Goal: Information Seeking & Learning: Learn about a topic

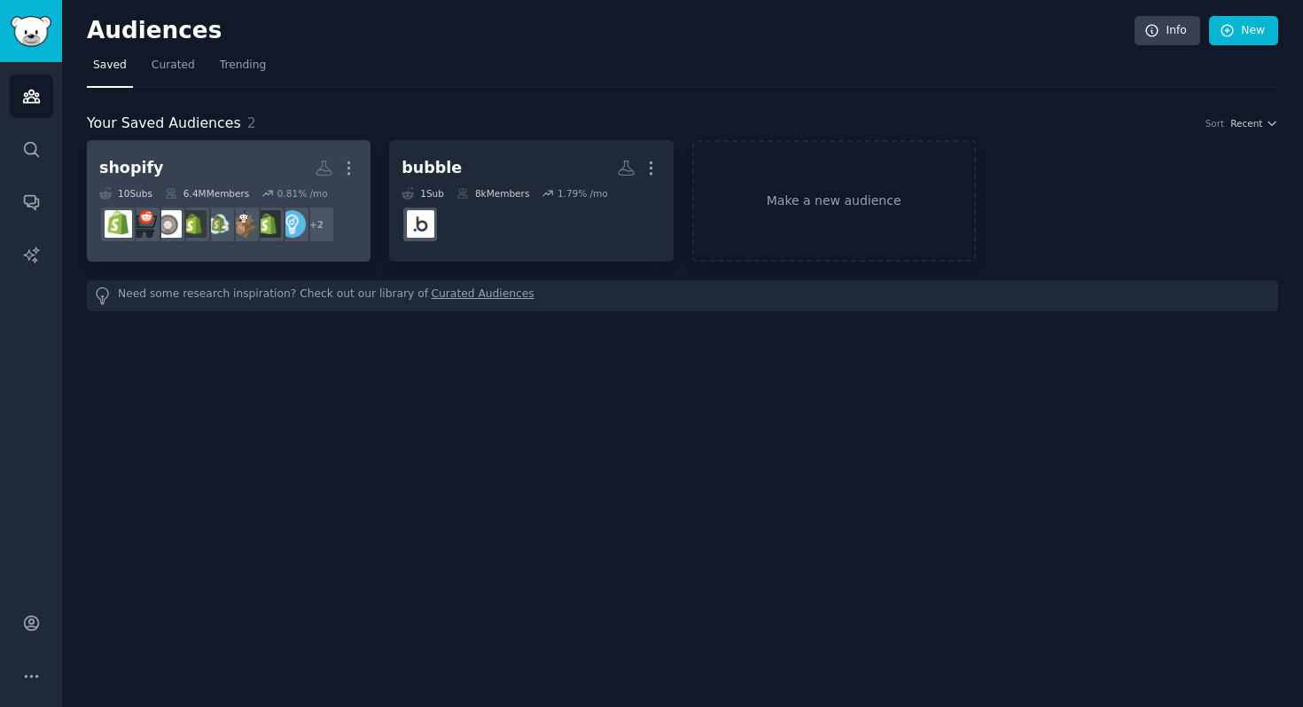
click at [232, 173] on h2 "shopify More" at bounding box center [228, 168] width 259 height 31
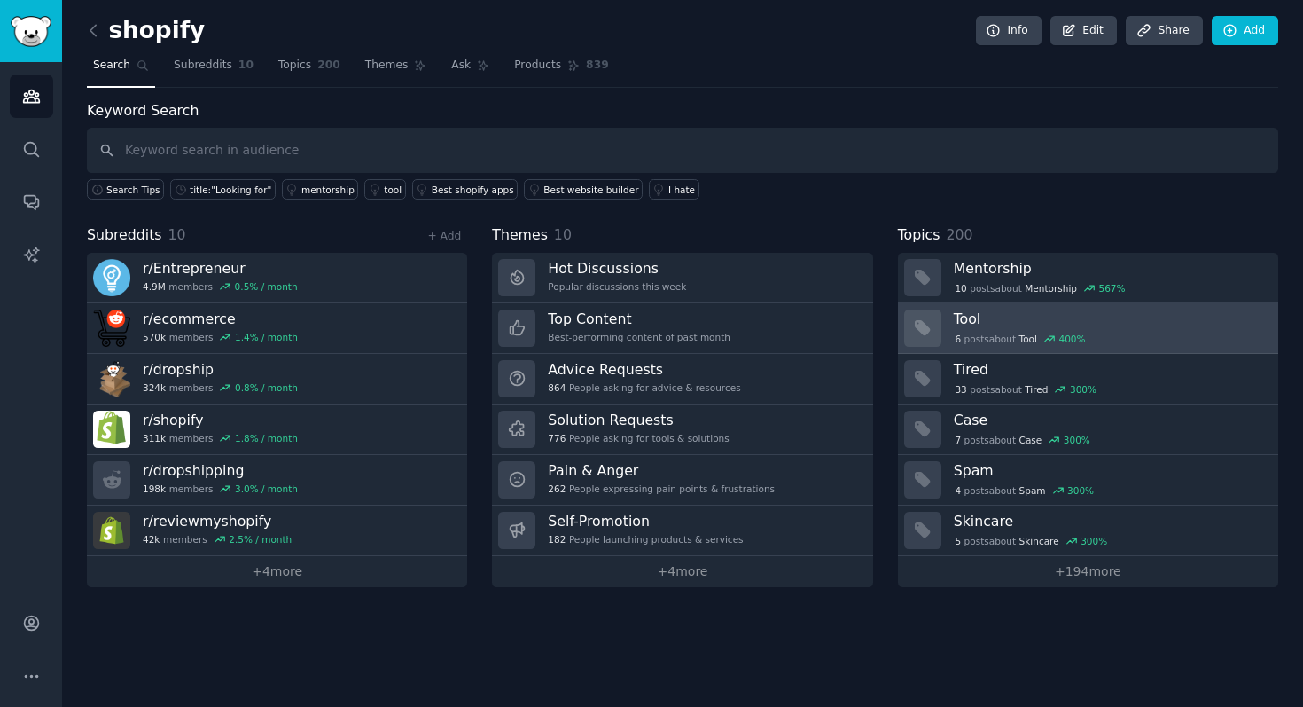
click at [992, 334] on div "6 post s about Tool 400 %" at bounding box center [1021, 339] width 134 height 16
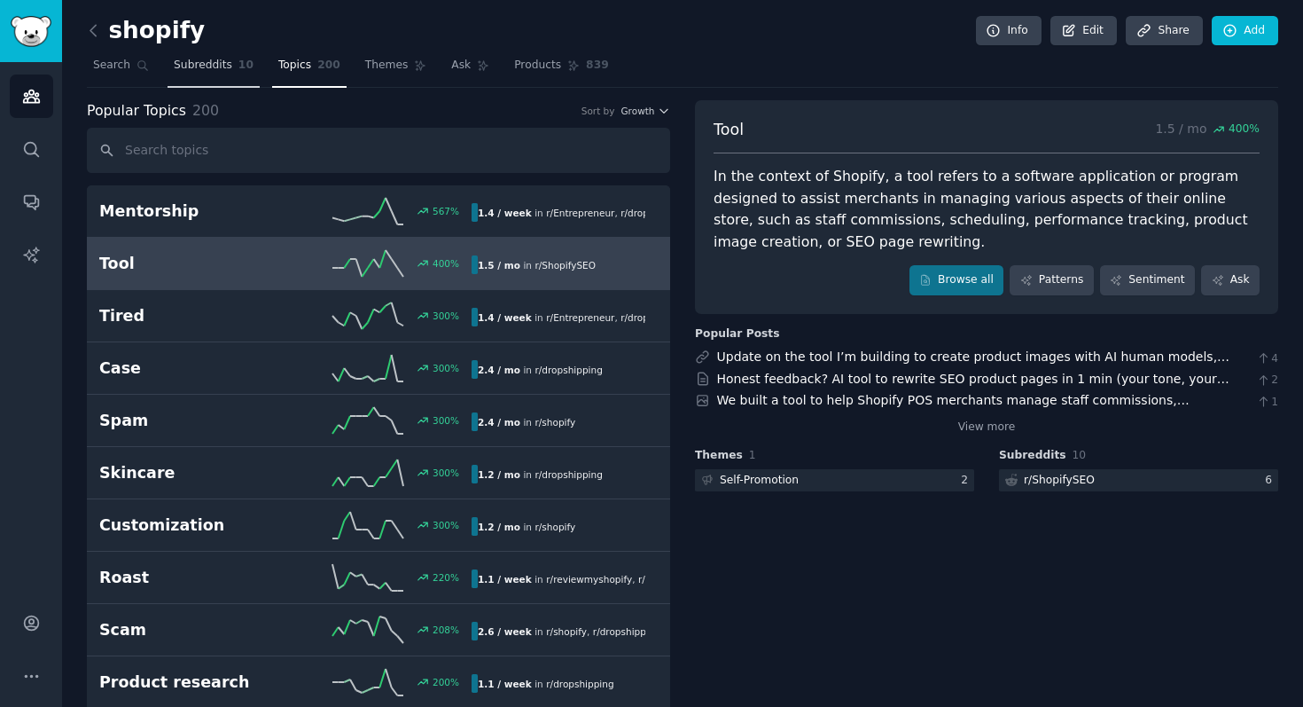
click at [176, 66] on span "Subreddits" at bounding box center [203, 66] width 59 height 16
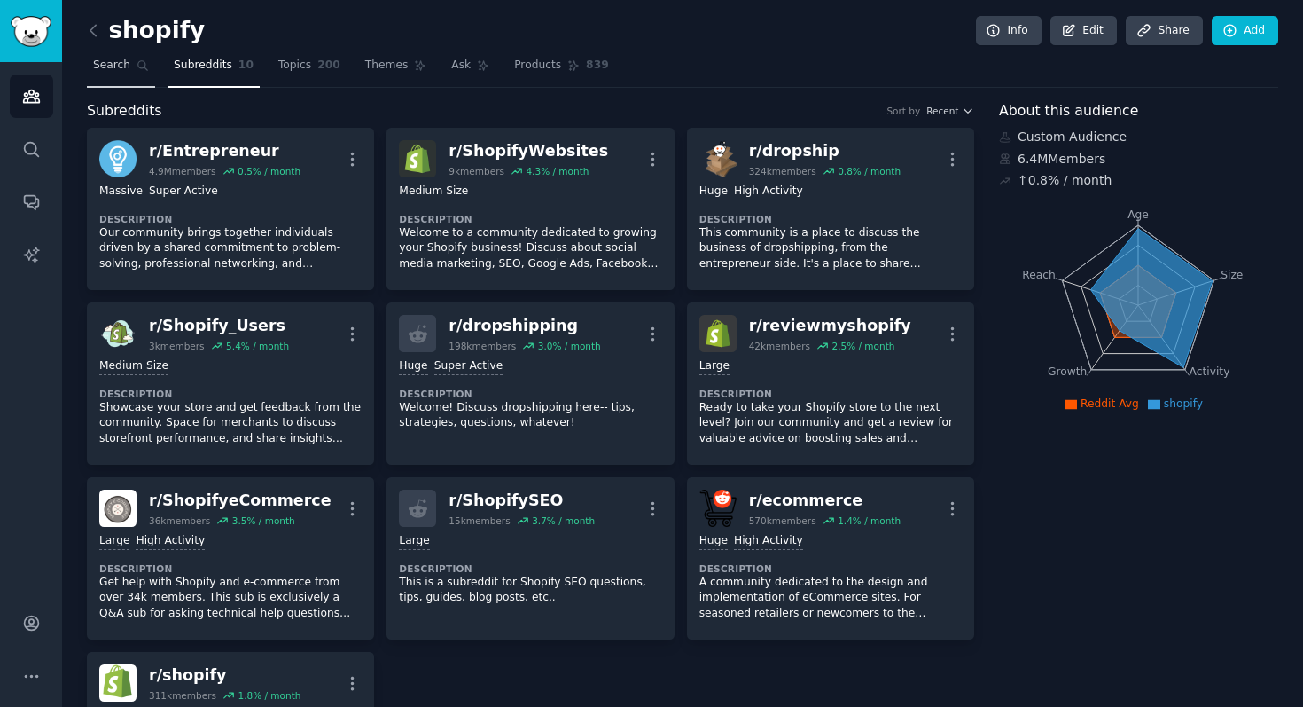
click at [120, 58] on span "Search" at bounding box center [111, 66] width 37 height 16
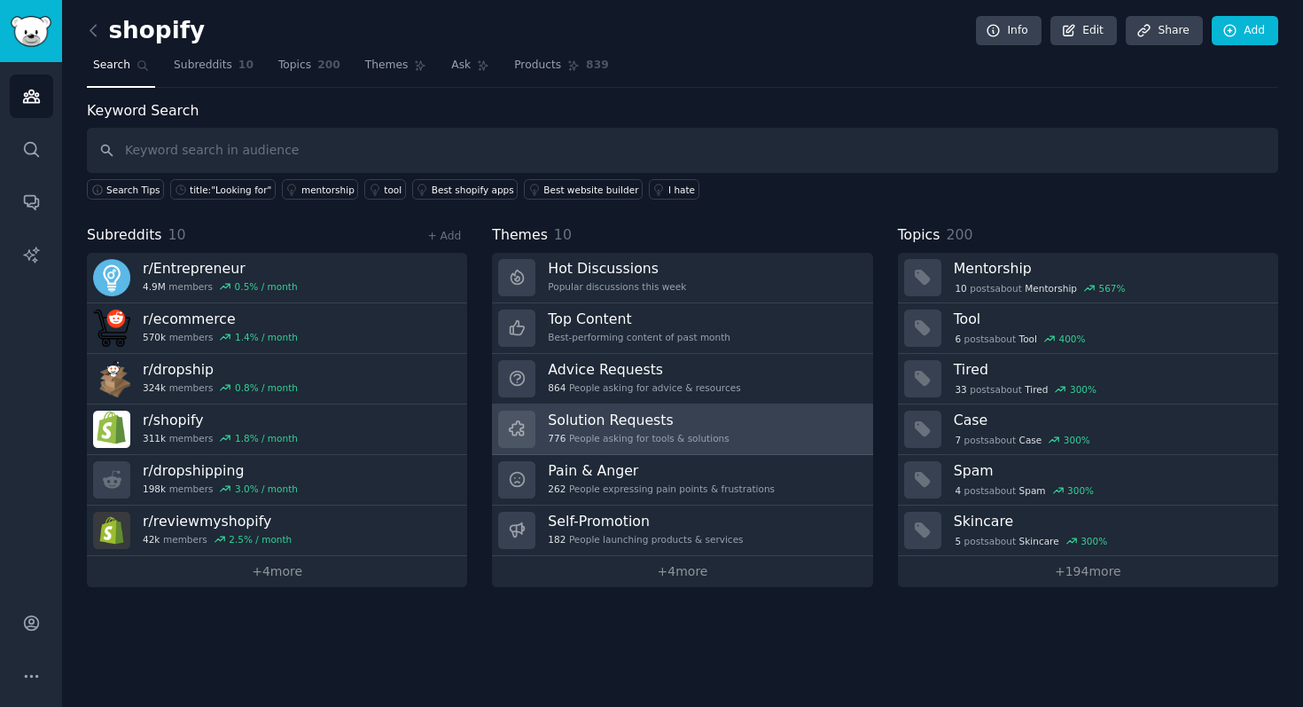
click at [619, 421] on h3 "Solution Requests" at bounding box center [638, 420] width 181 height 19
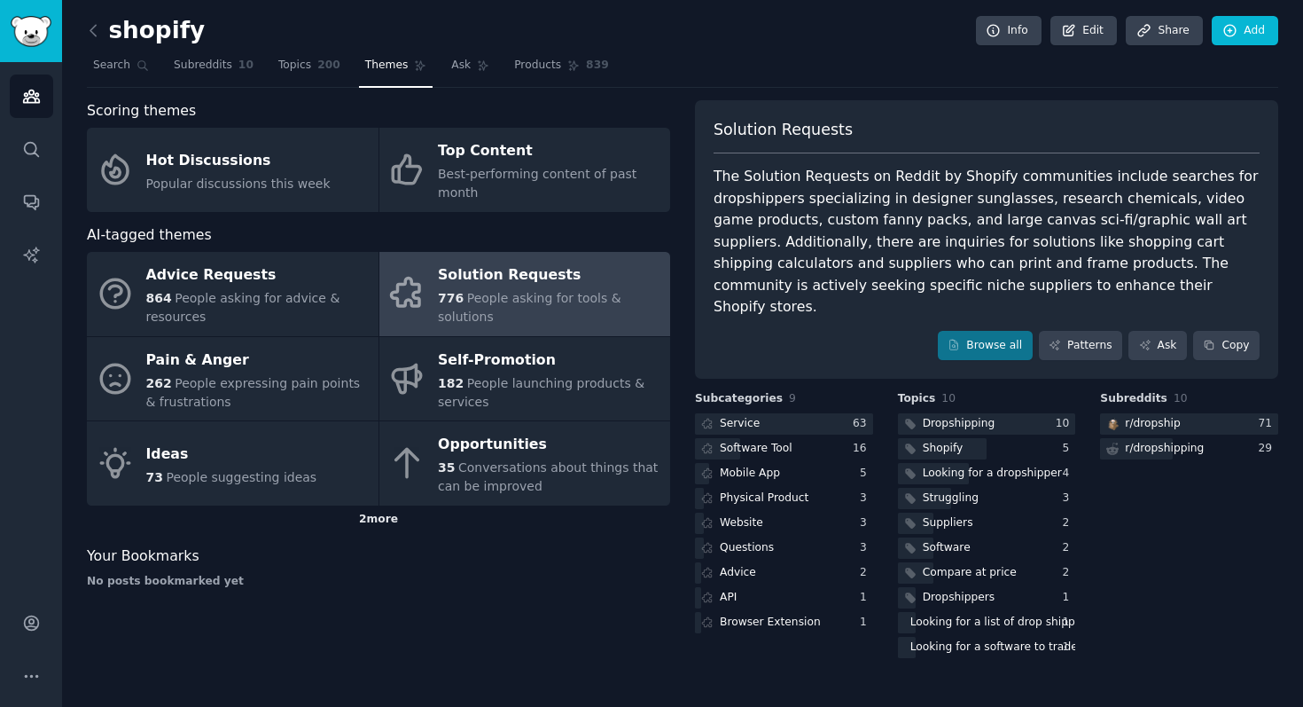
click at [368, 520] on div "2 more" at bounding box center [378, 519] width 583 height 28
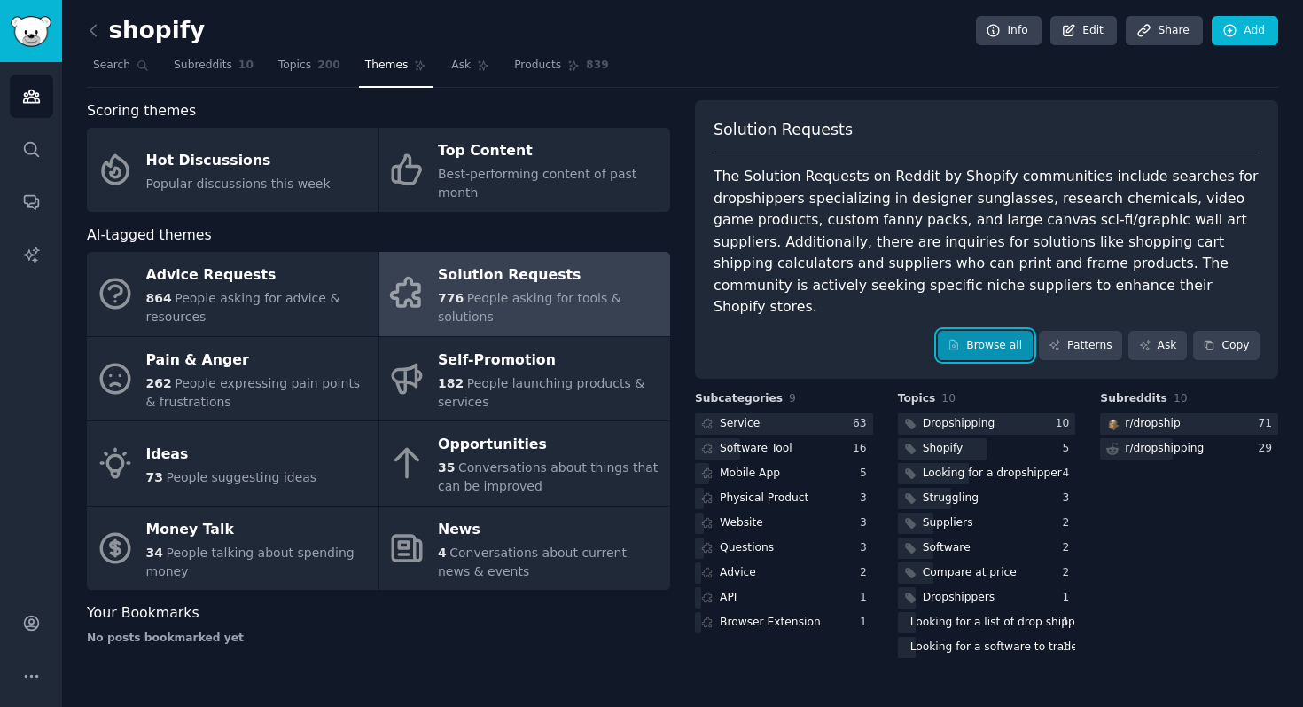
click at [1000, 331] on link "Browse all" at bounding box center [985, 346] width 95 height 30
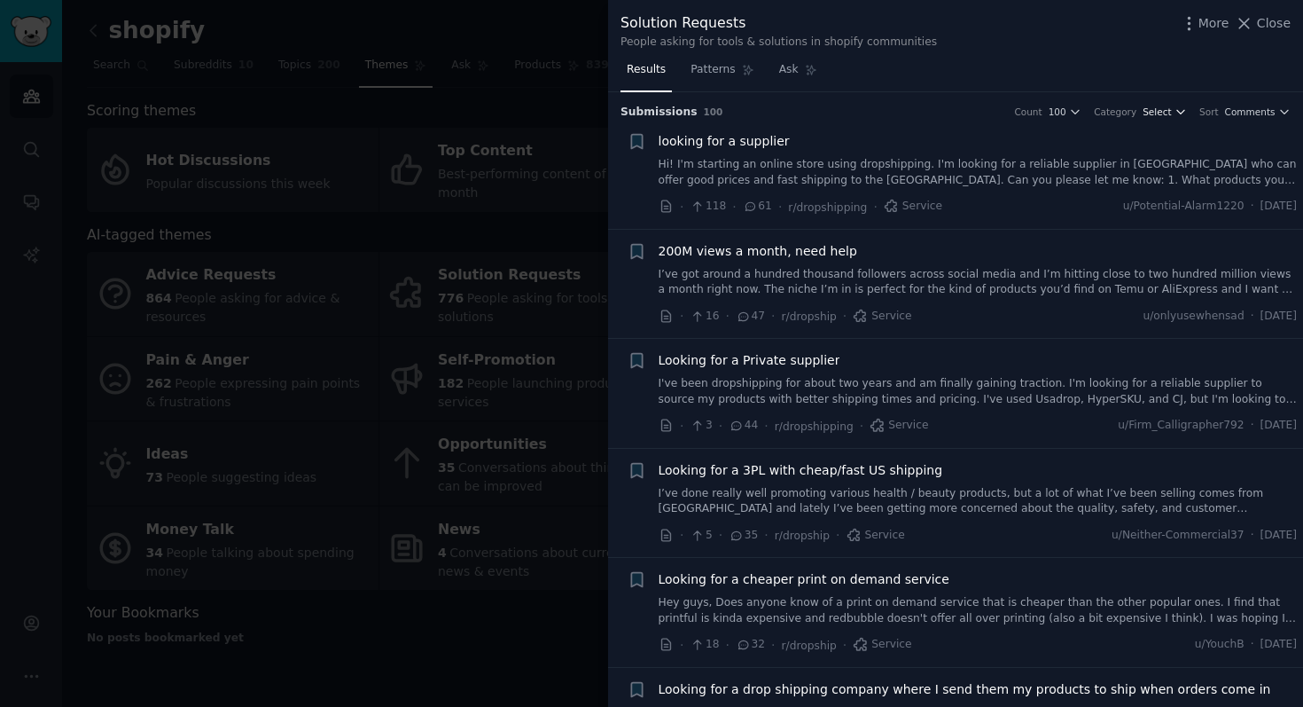
click at [1171, 112] on button "Select" at bounding box center [1165, 112] width 44 height 12
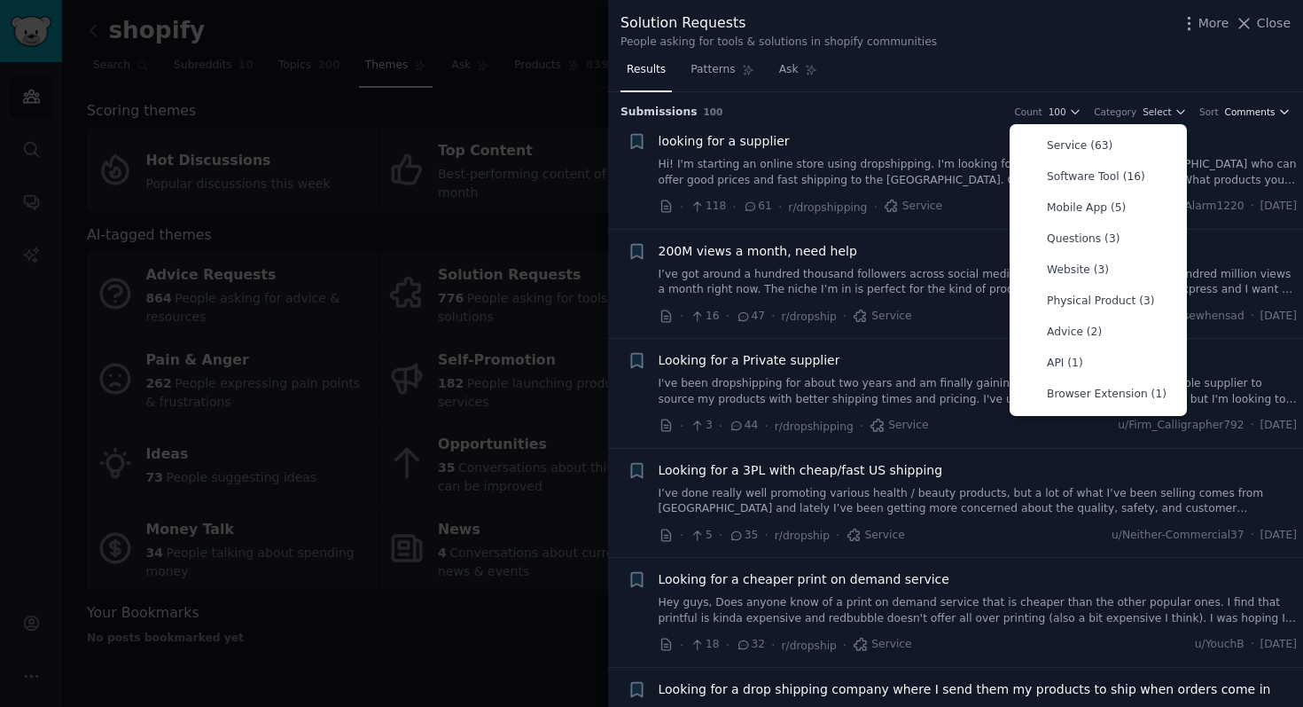
click at [1225, 110] on span "Comments" at bounding box center [1250, 112] width 51 height 12
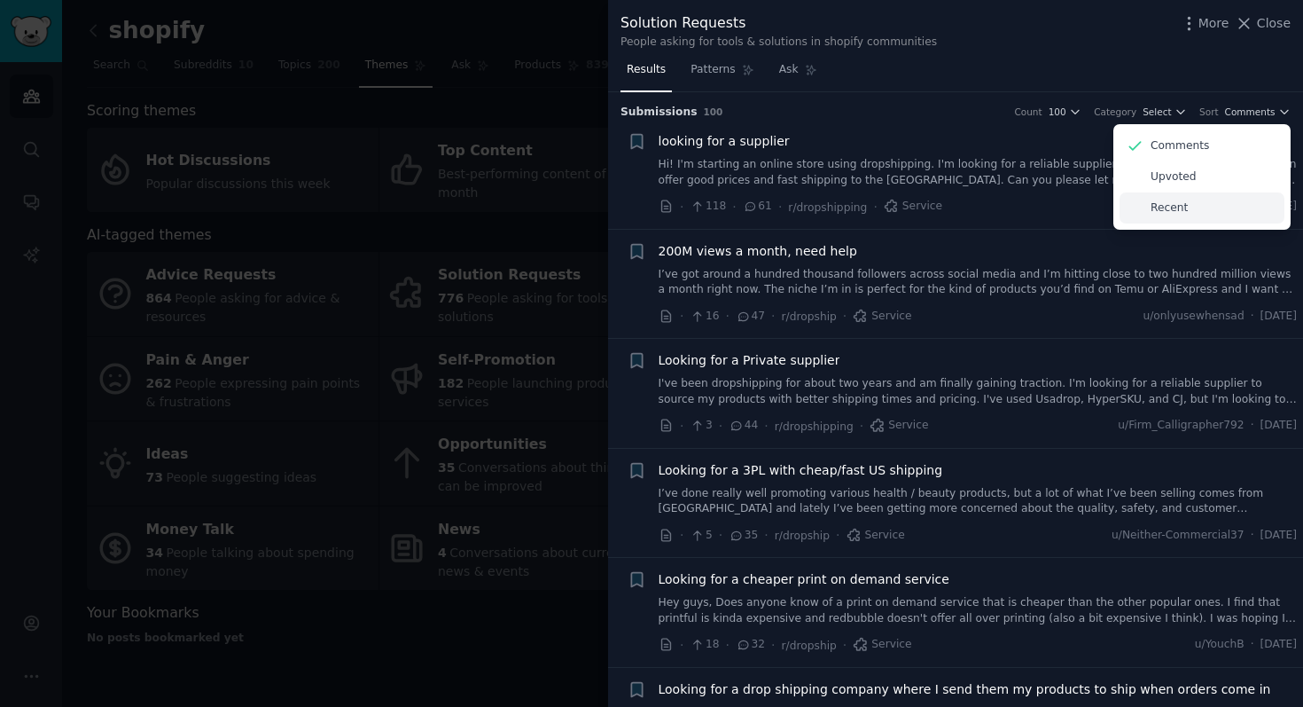
click at [1177, 212] on p "Recent" at bounding box center [1169, 208] width 37 height 16
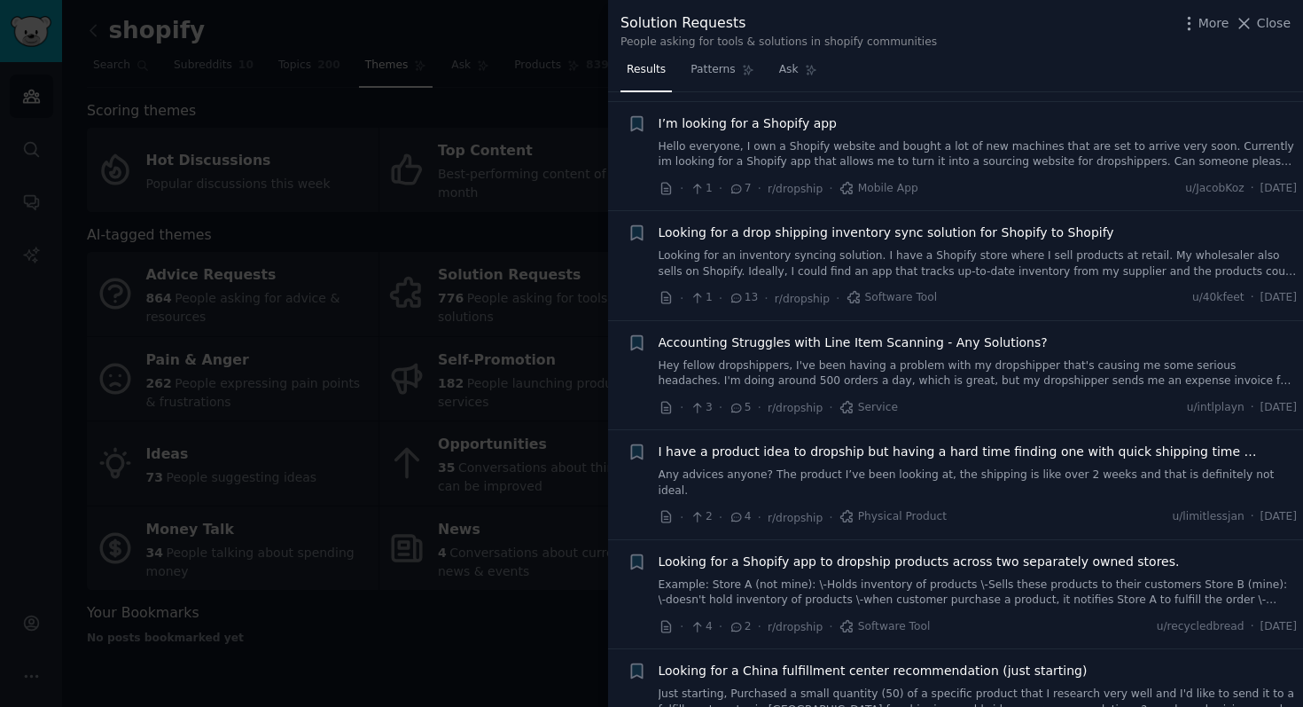
scroll to position [6985, 0]
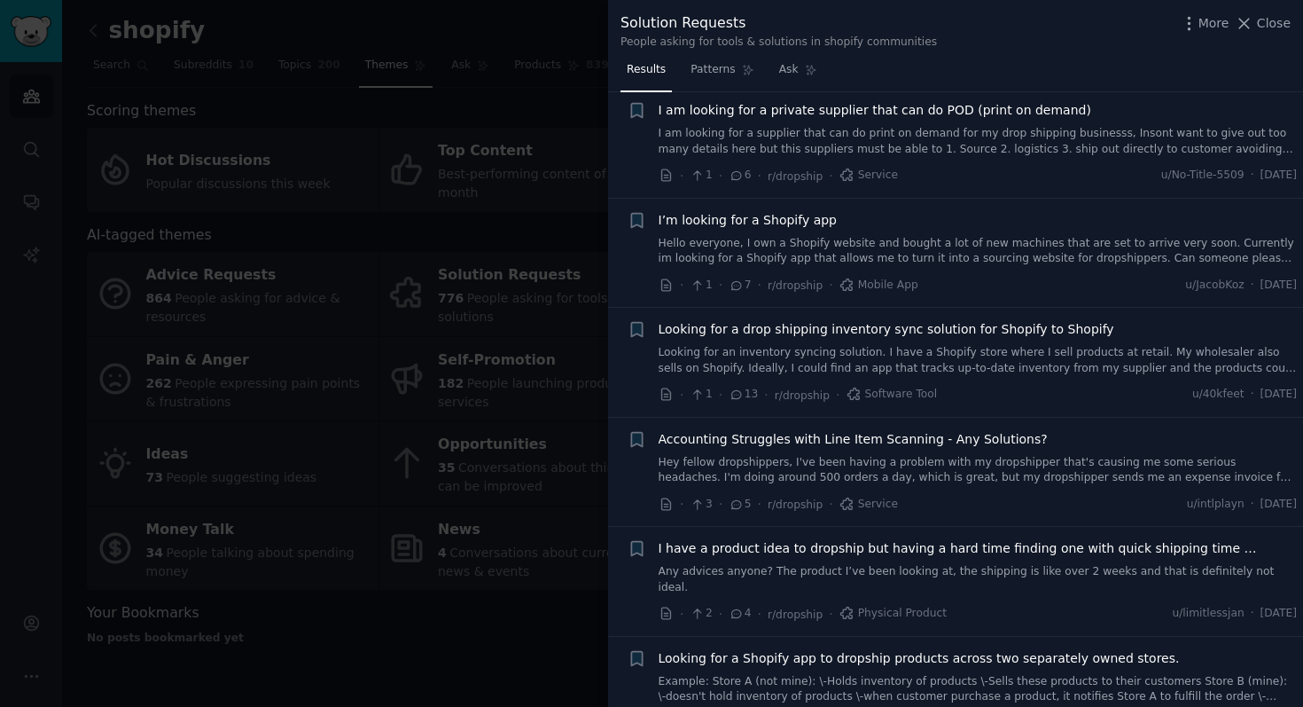
click at [747, 387] on span "13" at bounding box center [743, 395] width 29 height 16
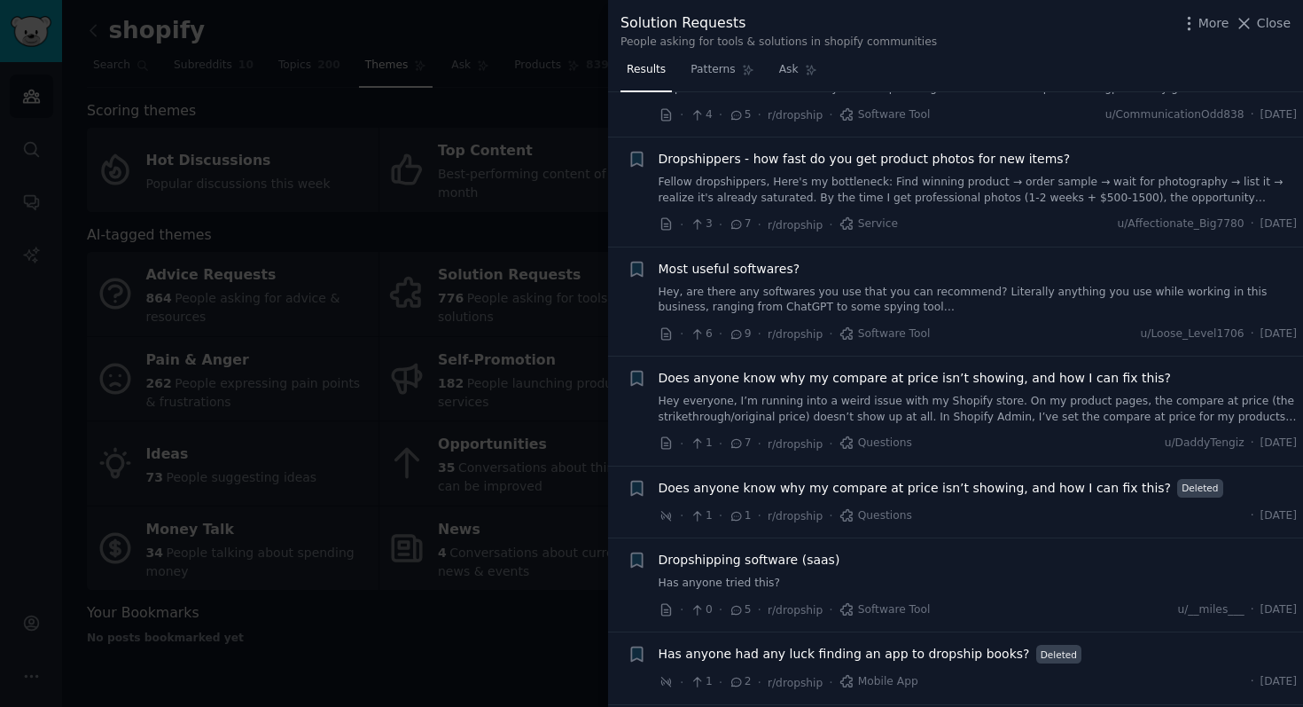
scroll to position [0, 0]
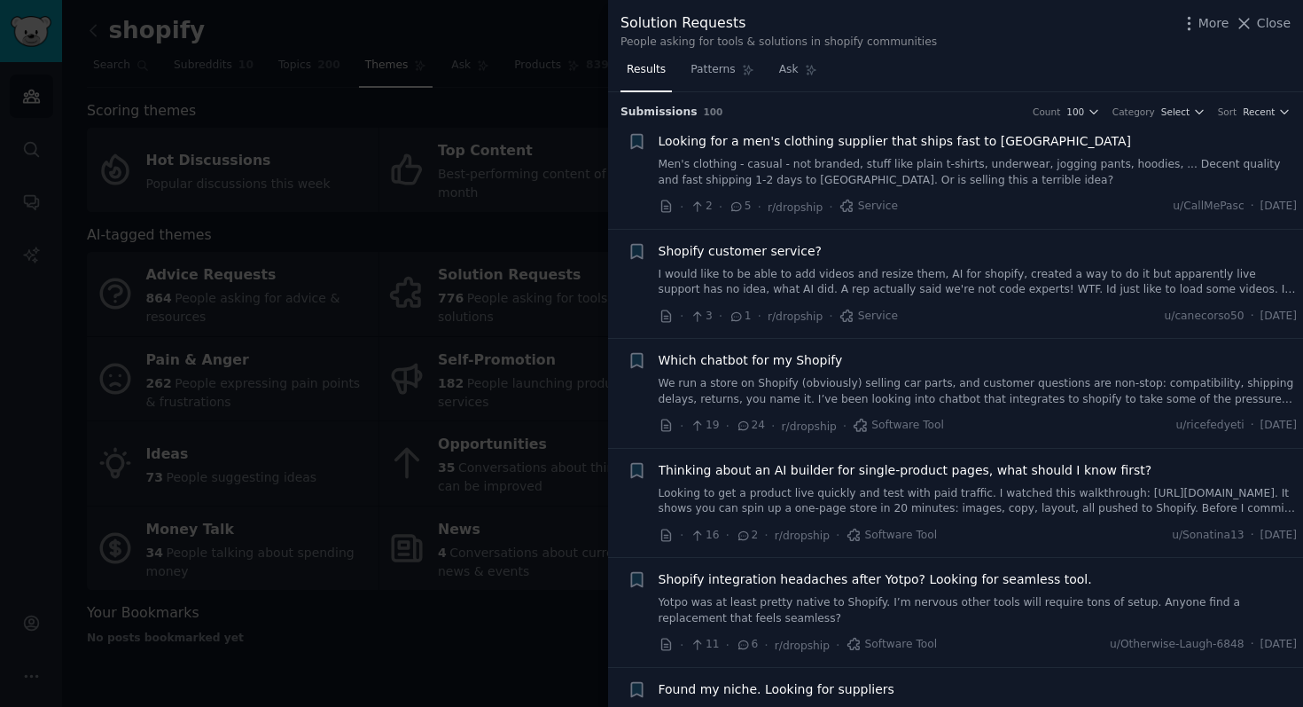
click at [1195, 120] on li "+ Looking for a men's clothing supplier that ships fast to EU Men's clothing - …" at bounding box center [955, 174] width 695 height 109
click at [1194, 115] on icon "button" at bounding box center [1200, 112] width 12 height 12
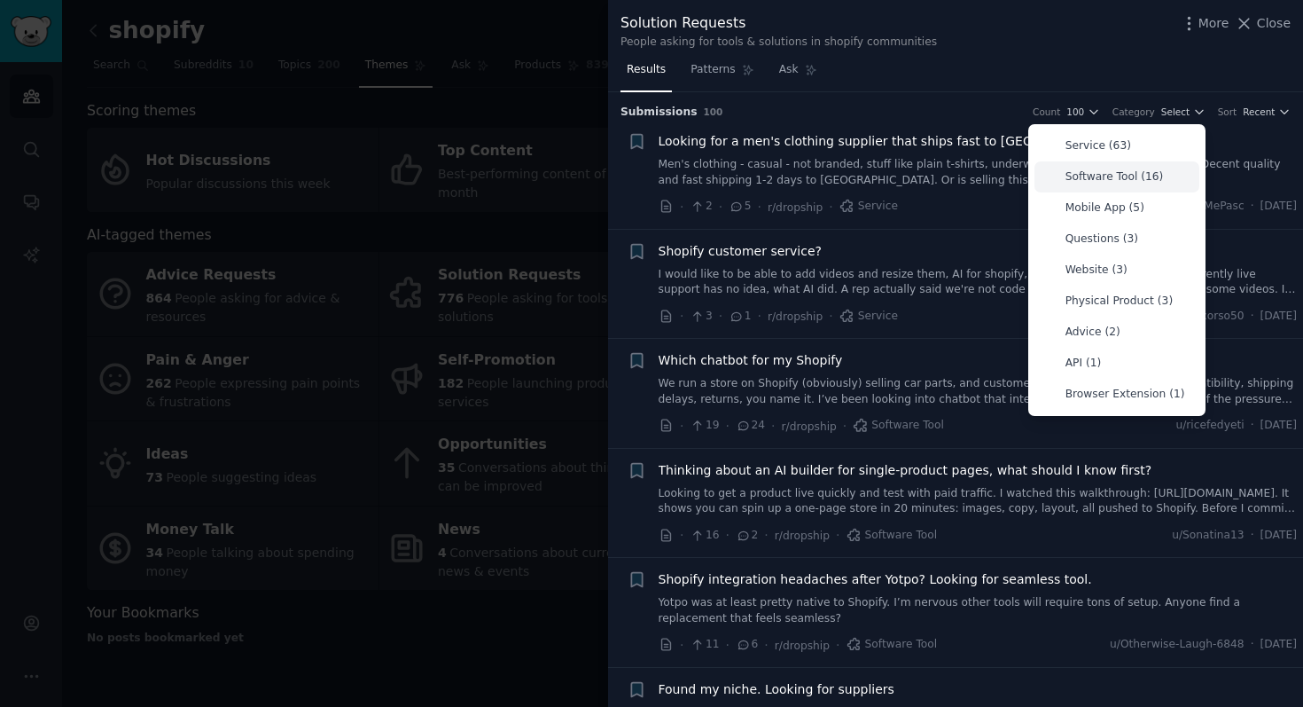
click at [1154, 175] on p "Software Tool (16)" at bounding box center [1115, 177] width 98 height 16
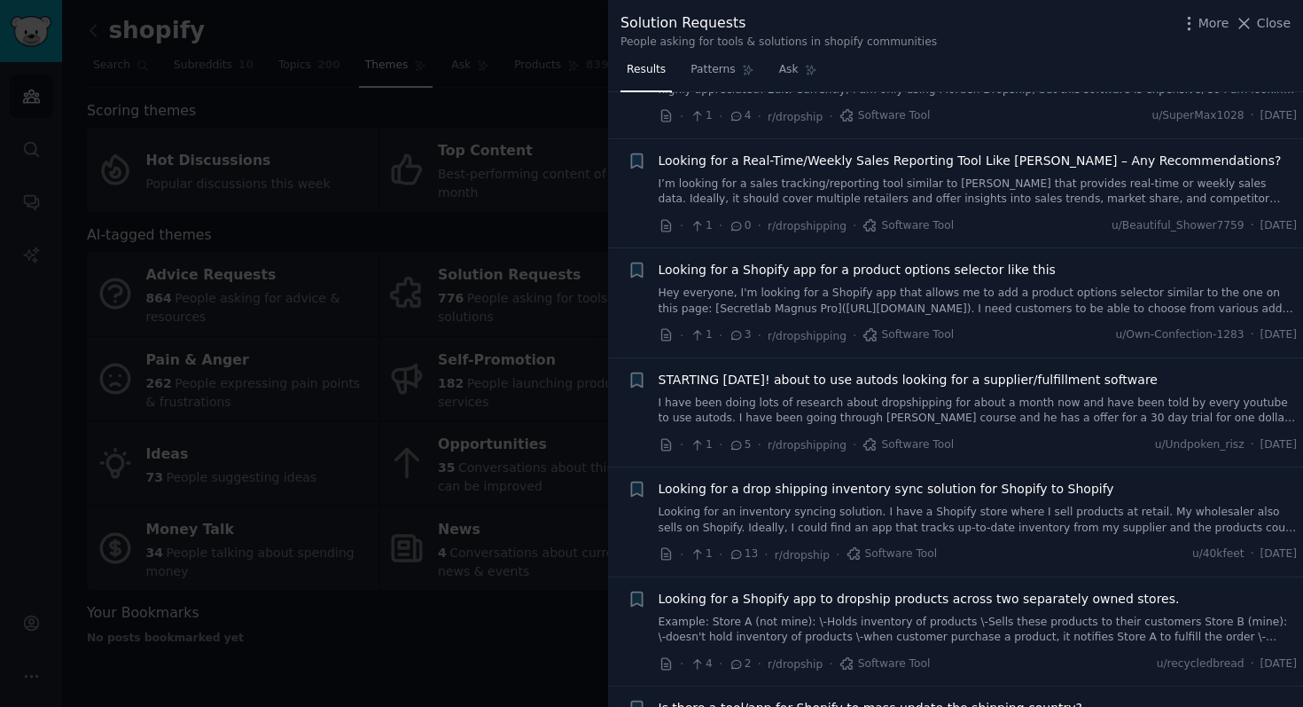
scroll to position [1168, 0]
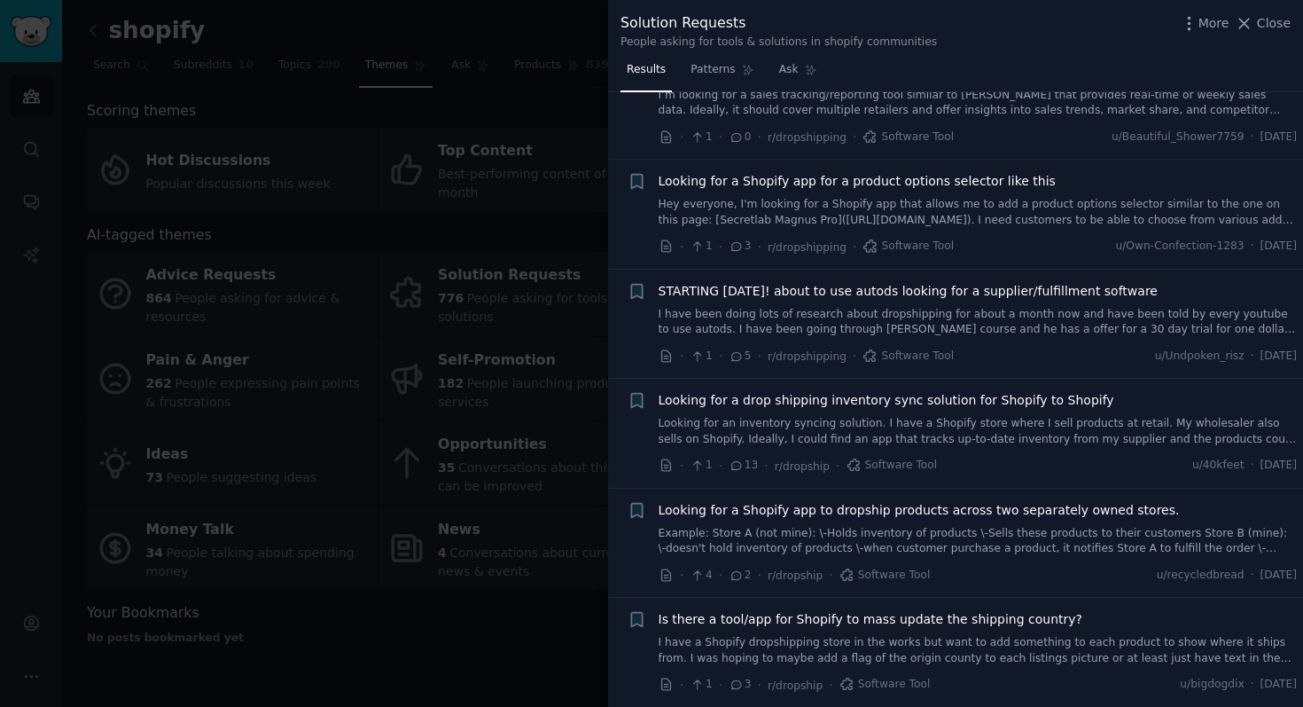
click at [735, 572] on icon at bounding box center [737, 575] width 16 height 12
click at [743, 575] on icon at bounding box center [737, 575] width 16 height 12
click at [763, 549] on link "Example: Store A (not mine): \-Holds inventory of products \-Sells these produc…" at bounding box center [978, 541] width 639 height 31
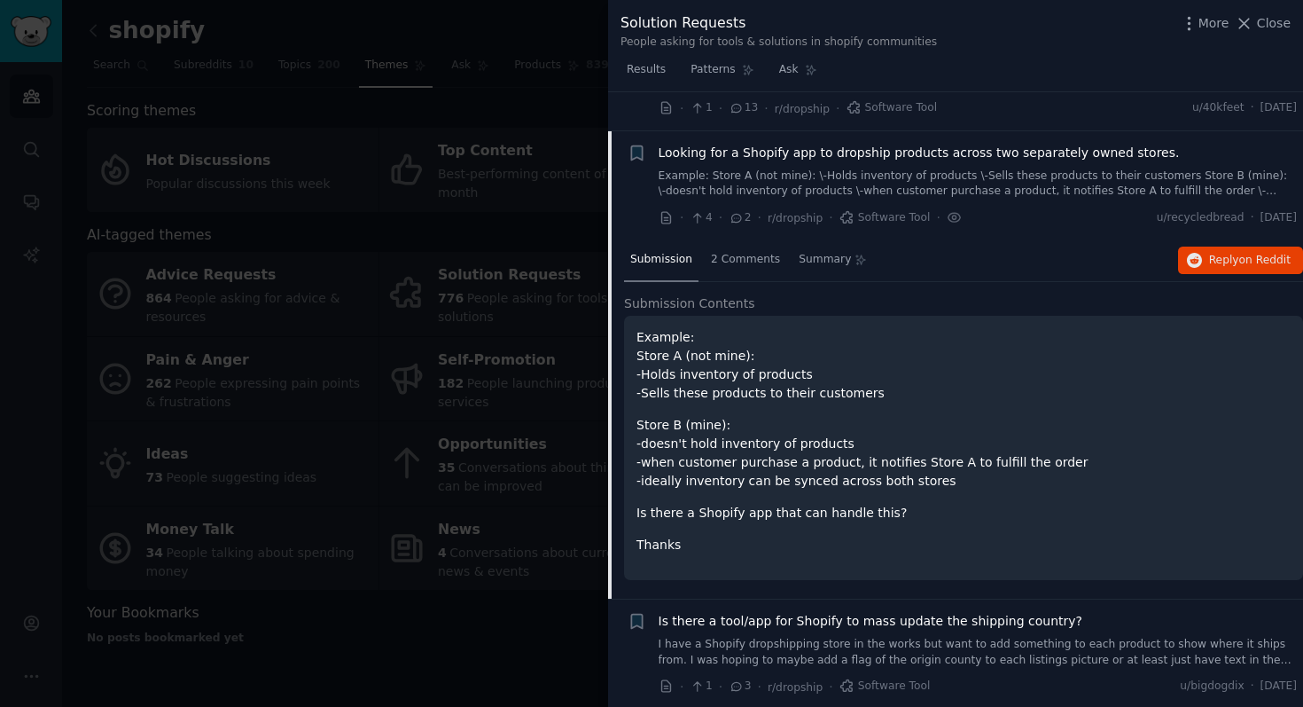
scroll to position [1527, 0]
click at [757, 264] on span "2 Comments" at bounding box center [745, 258] width 69 height 16
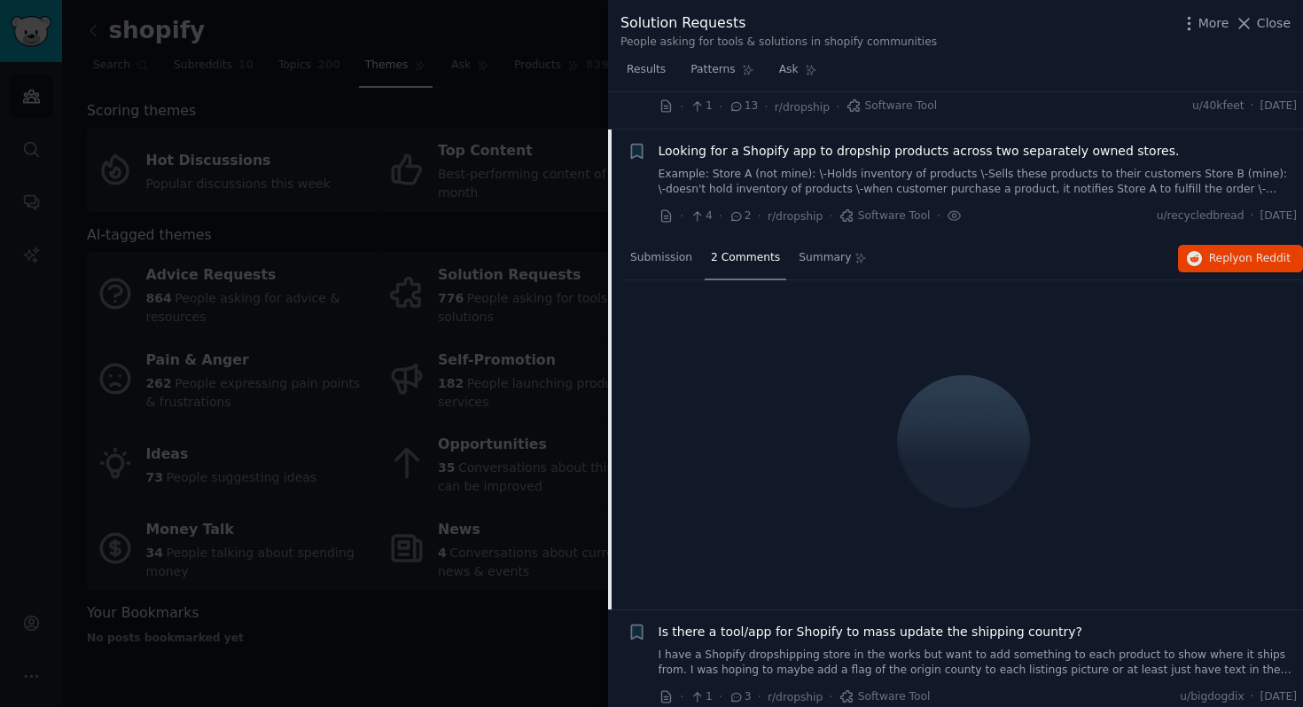
scroll to position [1434, 0]
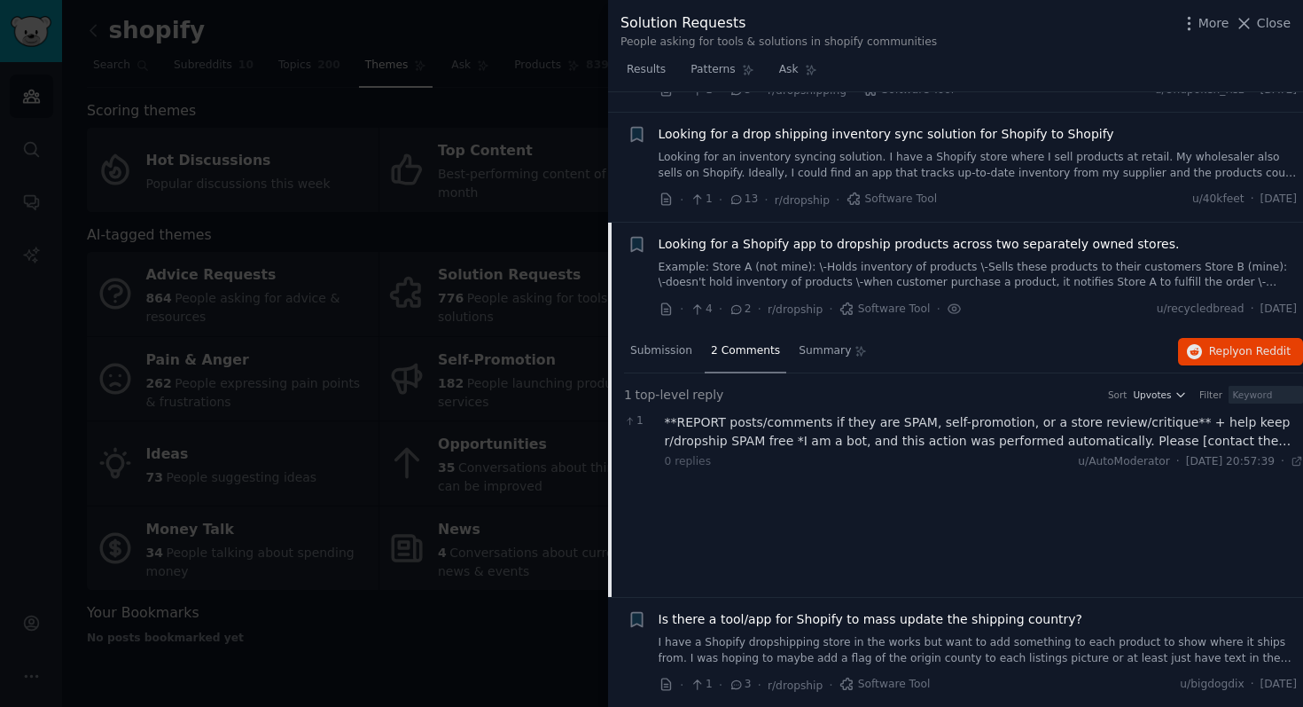
click at [836, 156] on link "Looking for an inventory syncing solution. I have a Shopify store where I sell …" at bounding box center [978, 165] width 639 height 31
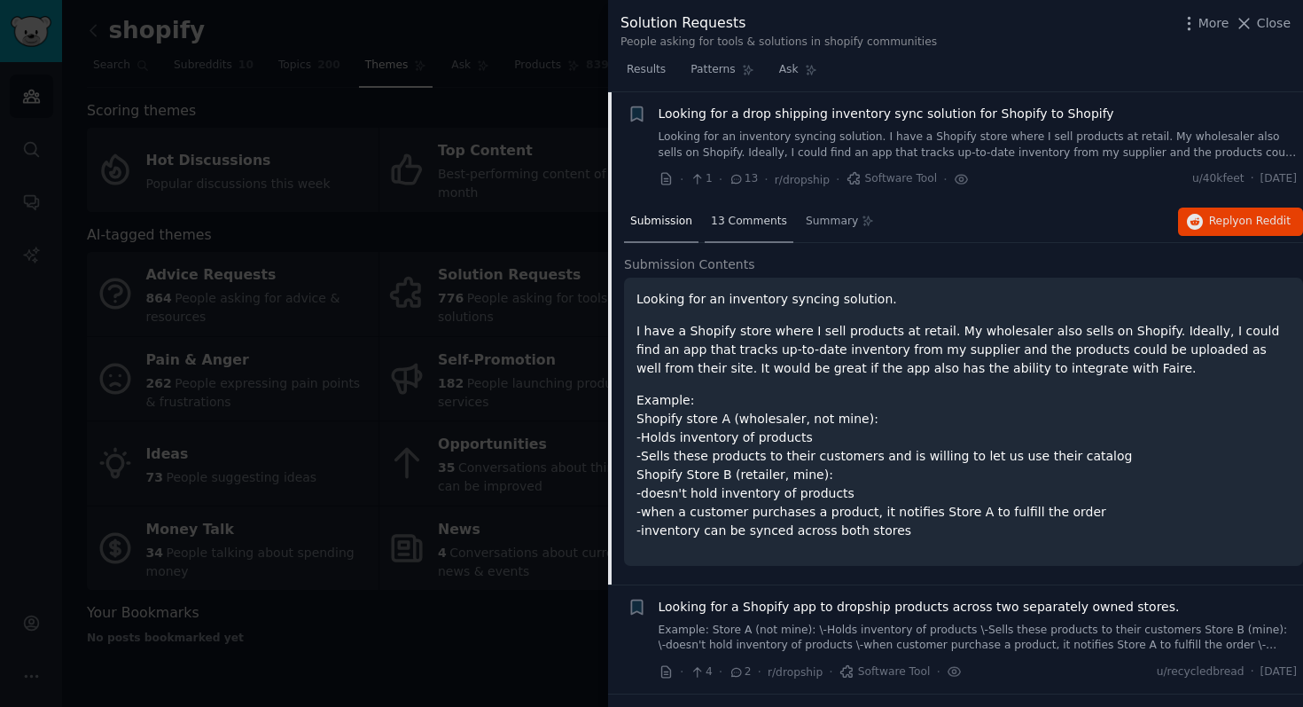
click at [741, 229] on div "13 Comments" at bounding box center [749, 222] width 89 height 43
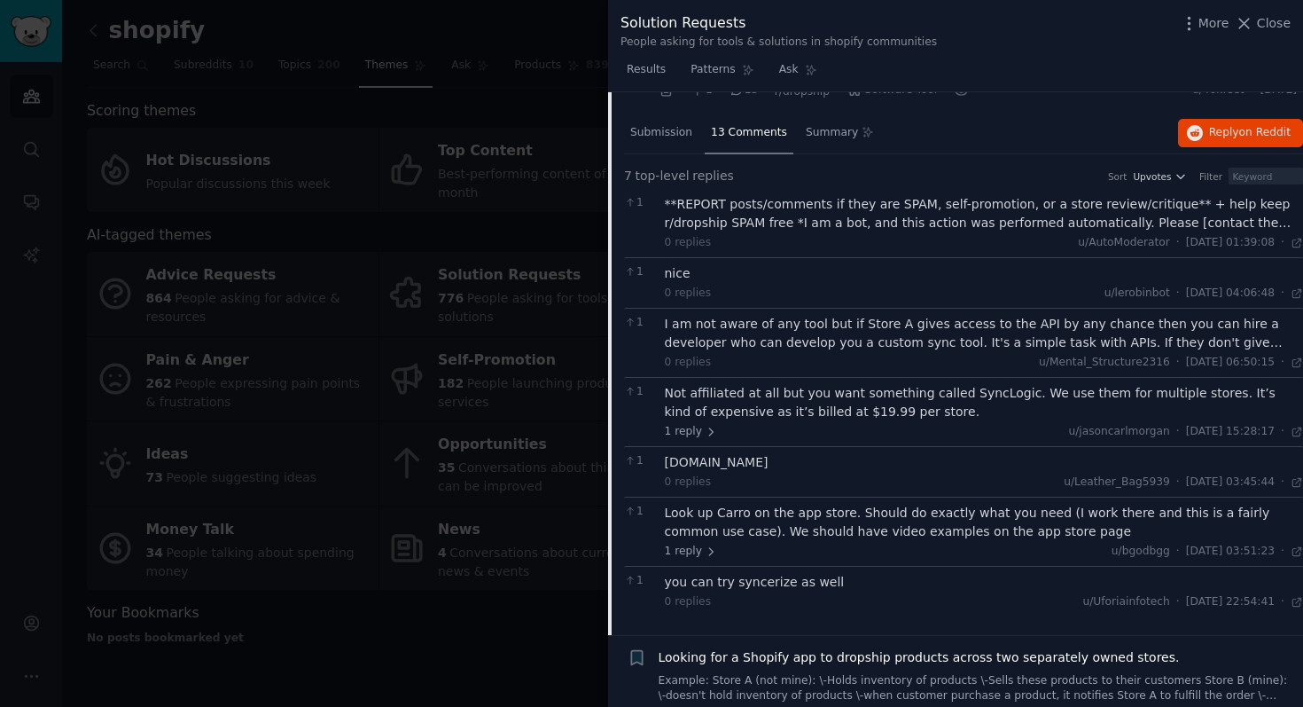
scroll to position [1585, 0]
